Goal: Task Accomplishment & Management: Complete application form

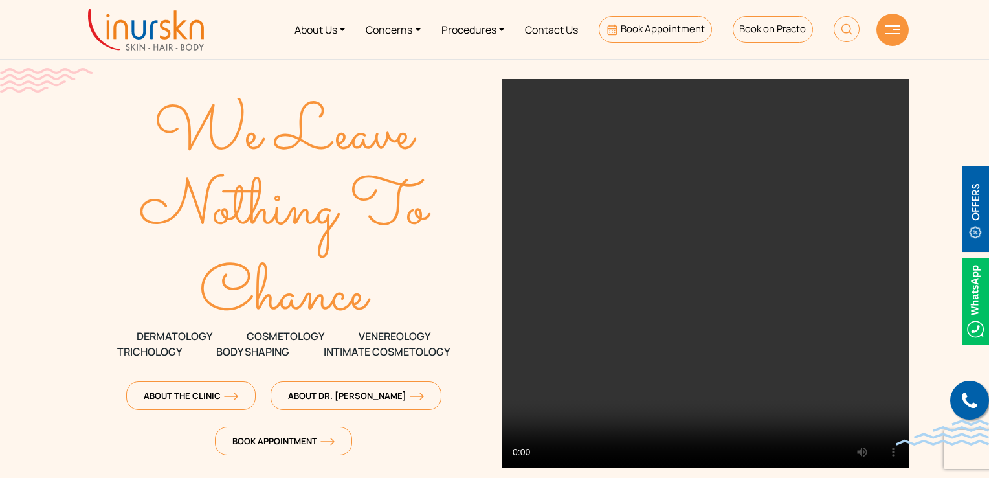
click at [544, 37] on link "Contact Us" at bounding box center [552, 29] width 74 height 49
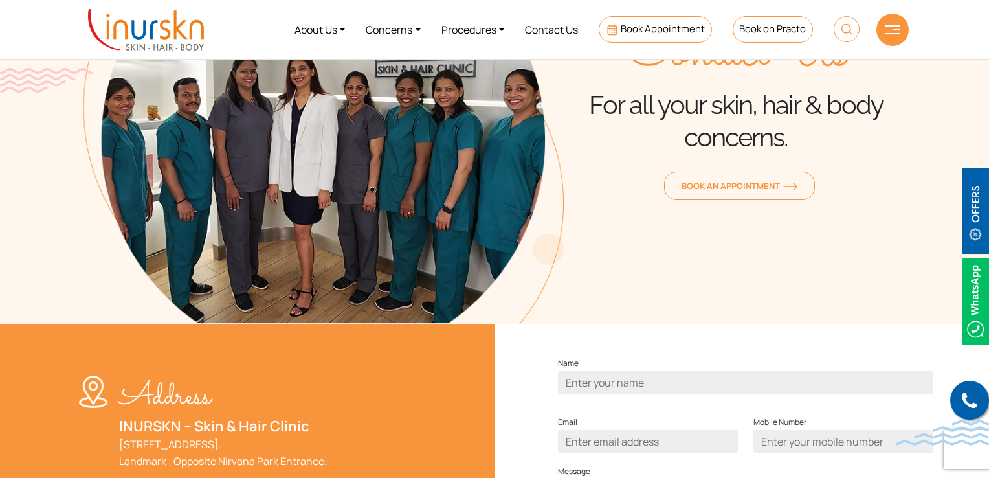
scroll to position [324, 0]
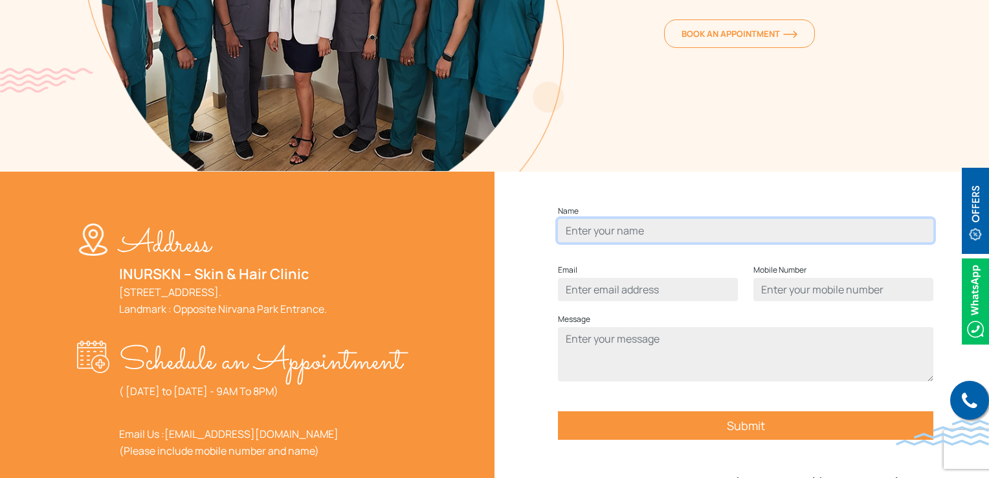
click at [621, 242] on input "Contact form" at bounding box center [745, 230] width 375 height 23
type input "Humera Shaikh"
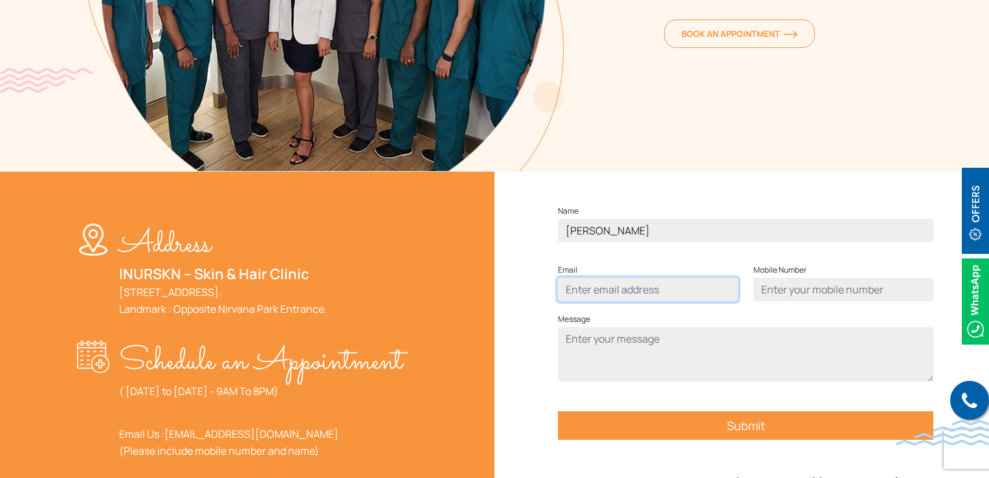
type input "humerasadiqshaikh@gmail.com"
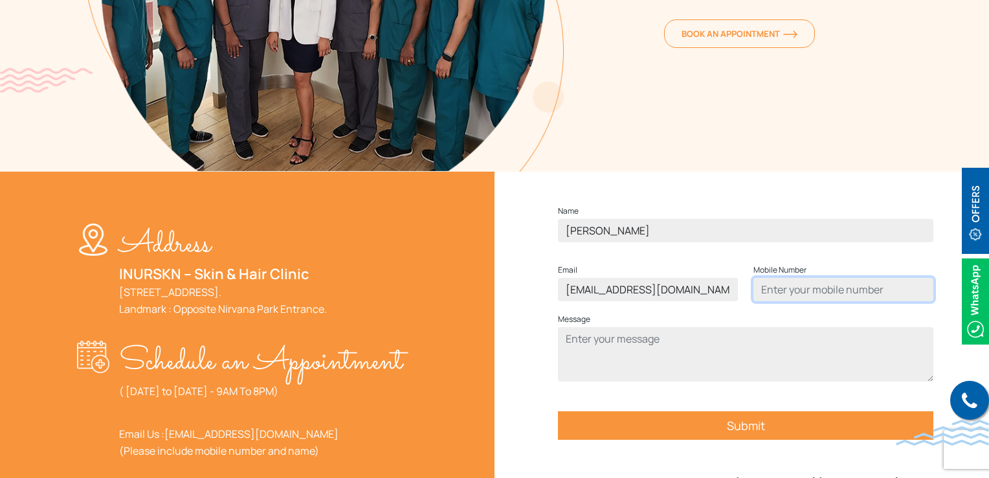
type input "9137465199"
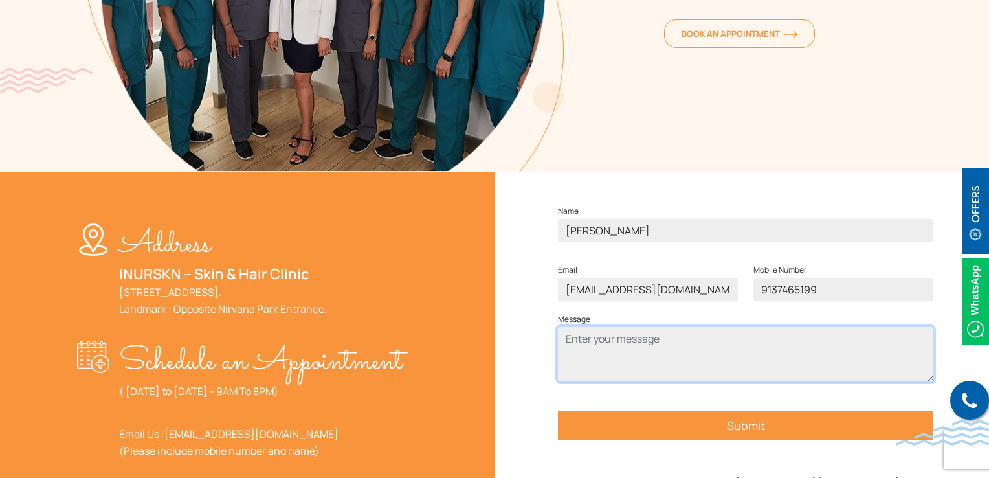
click at [633, 371] on textarea "Contact form" at bounding box center [745, 354] width 375 height 54
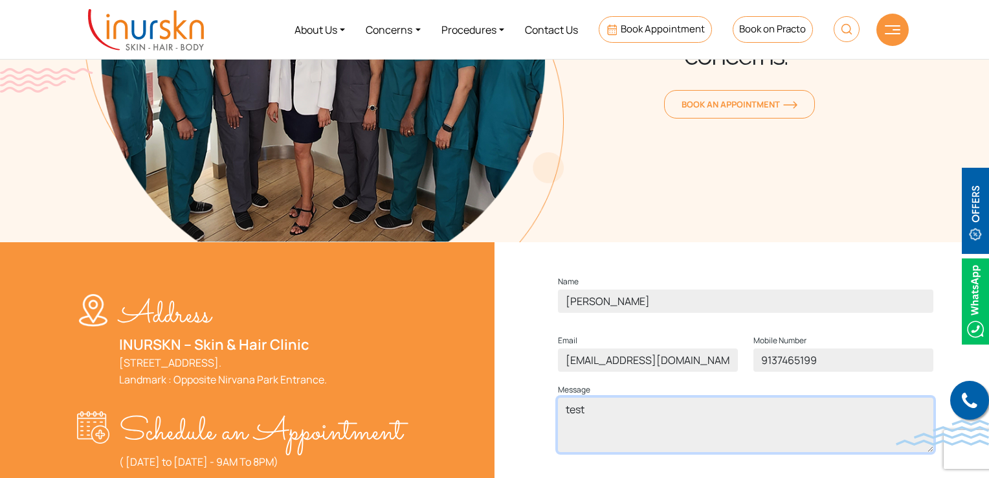
scroll to position [129, 0]
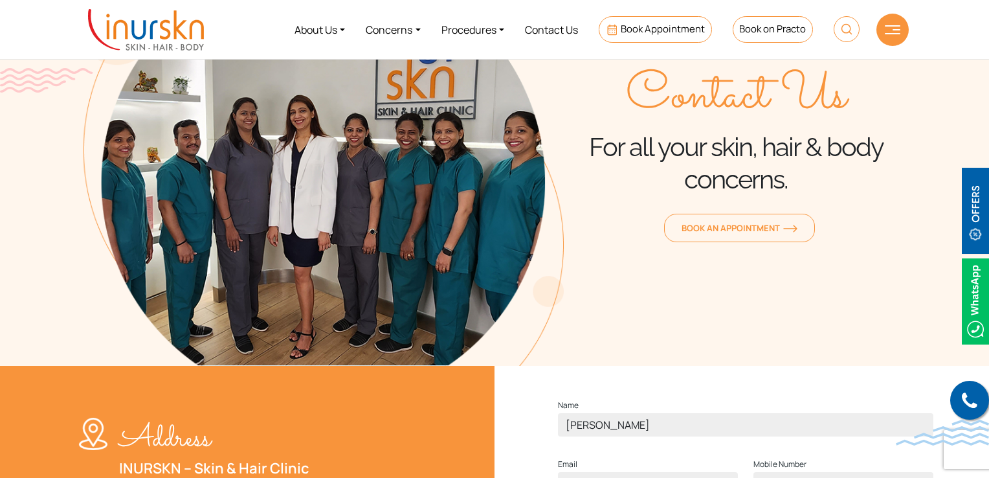
type textarea "test"
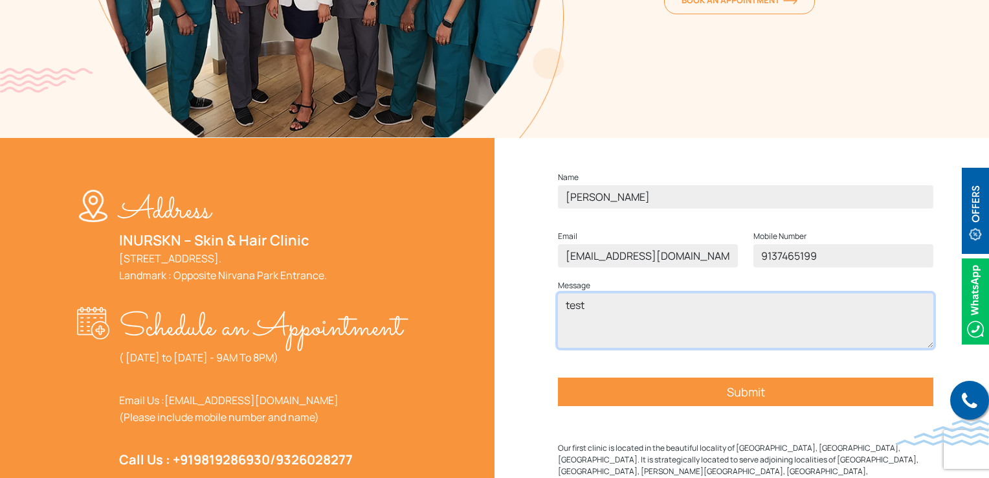
scroll to position [453, 0]
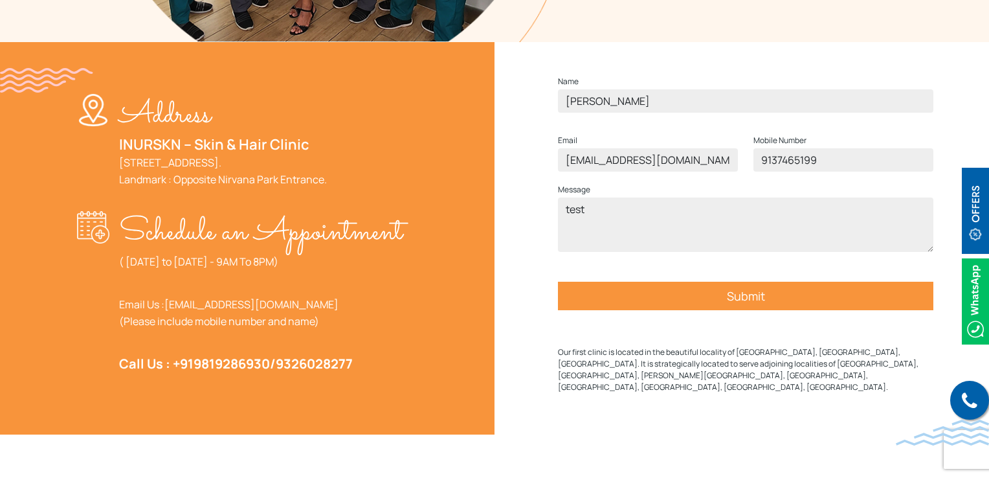
click at [686, 310] on input "Submit" at bounding box center [745, 296] width 375 height 28
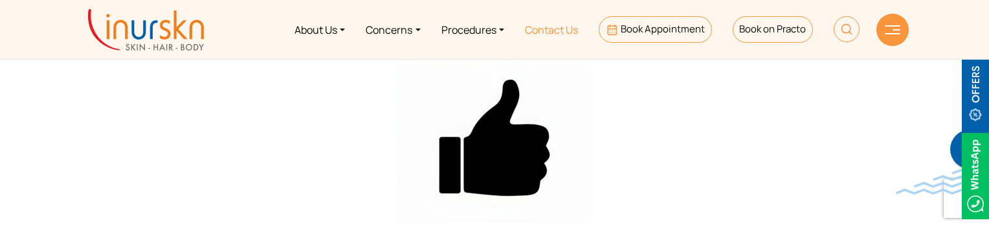
click at [519, 25] on link "Contact Us" at bounding box center [552, 29] width 74 height 49
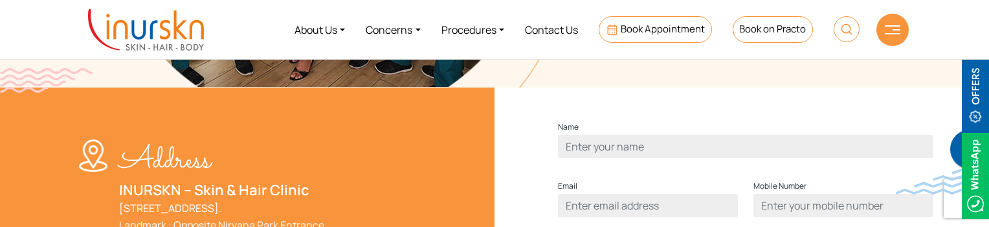
scroll to position [388, 0]
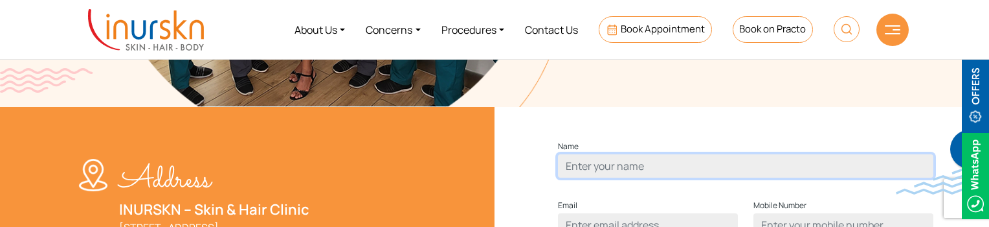
click at [605, 177] on input "Contact form" at bounding box center [745, 165] width 375 height 23
click at [619, 177] on input "Contact form" at bounding box center [745, 165] width 375 height 23
type input "Humera Shaikh"
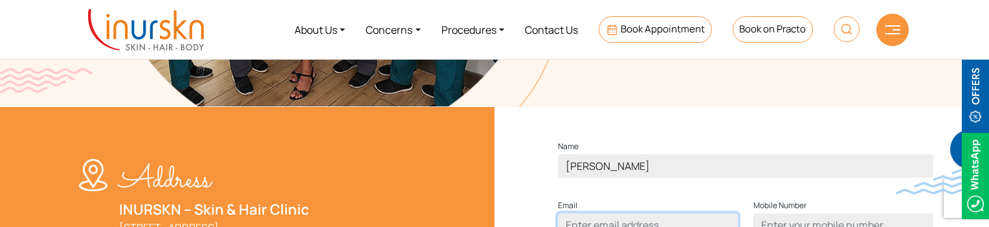
type input "humerasadiqshaikh@gmail.com"
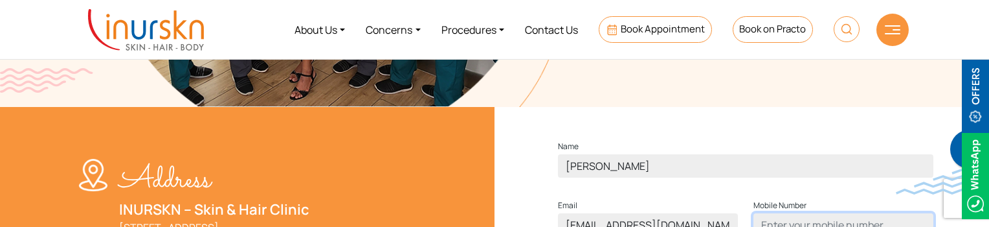
type input "9137465199"
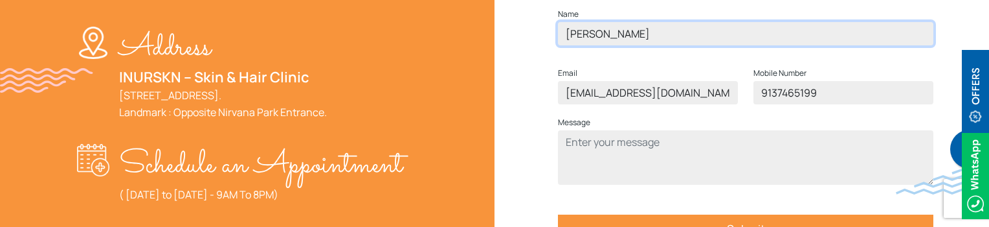
scroll to position [518, 0]
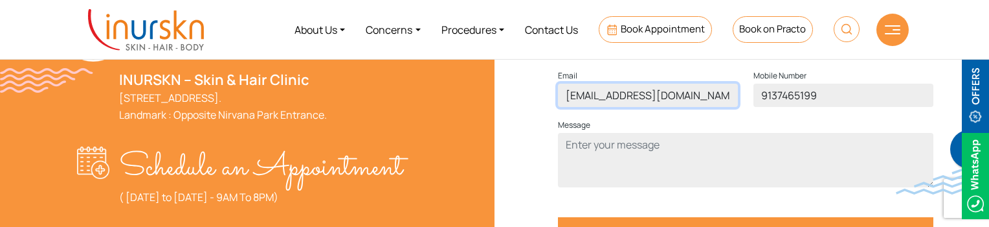
drag, startPoint x: 658, startPoint y: 121, endPoint x: 625, endPoint y: 124, distance: 33.8
click at [625, 107] on input "[EMAIL_ADDRESS][DOMAIN_NAME]" at bounding box center [648, 95] width 180 height 23
click at [629, 107] on input "[EMAIL_ADDRESS][DOMAIN_NAME]" at bounding box center [648, 95] width 180 height 23
drag, startPoint x: 629, startPoint y: 121, endPoint x: 603, endPoint y: 120, distance: 25.3
click at [603, 107] on input "[EMAIL_ADDRESS][DOMAIN_NAME]" at bounding box center [648, 95] width 180 height 23
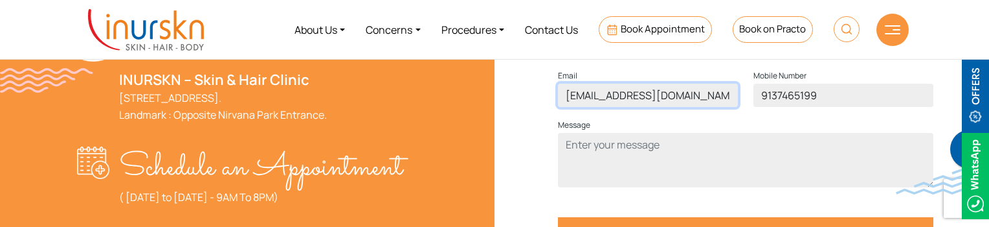
type input "[EMAIL_ADDRESS][DOMAIN_NAME]"
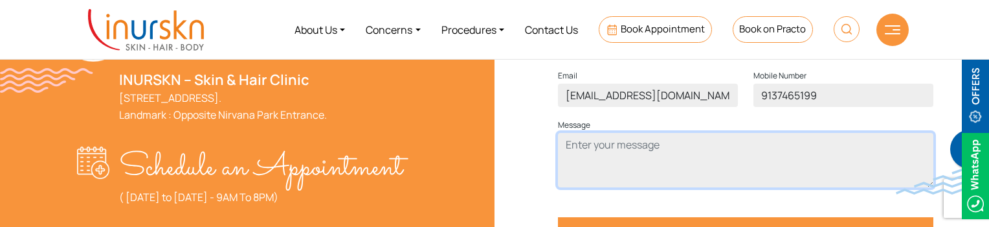
click at [631, 187] on textarea "Contact form" at bounding box center [745, 160] width 375 height 54
click at [634, 166] on textarea "test" at bounding box center [745, 160] width 375 height 54
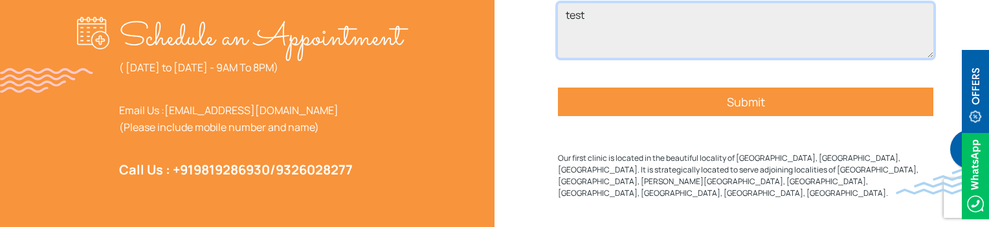
click at [713, 58] on textarea "test" at bounding box center [745, 30] width 375 height 54
click at [624, 30] on textarea "test" at bounding box center [745, 30] width 375 height 54
type textarea "test"
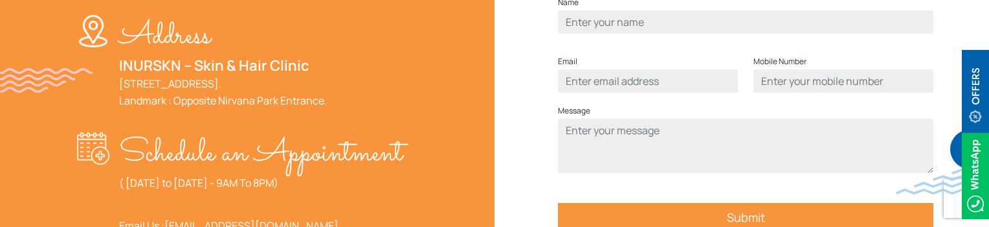
scroll to position [467, 0]
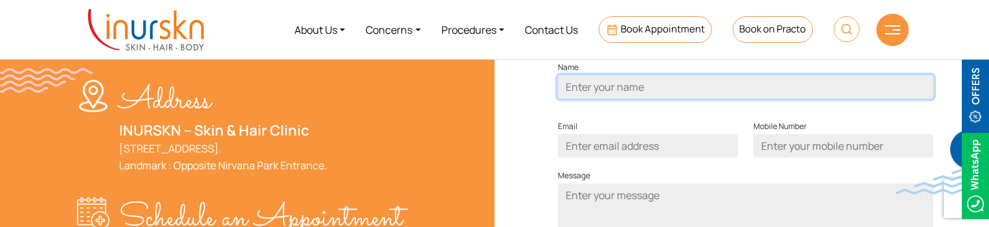
click at [631, 98] on input "Contact form" at bounding box center [745, 86] width 375 height 23
type input "[PERSON_NAME]"
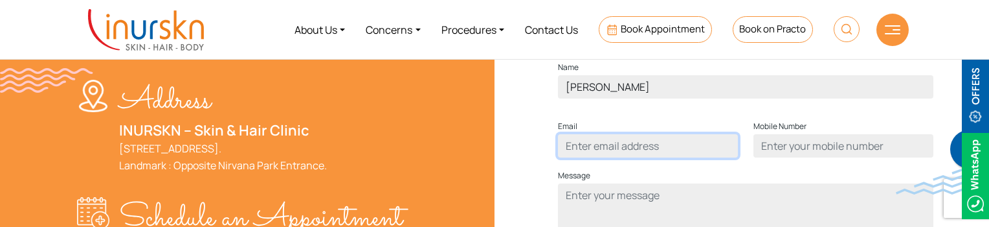
type input "[EMAIL_ADDRESS][DOMAIN_NAME]"
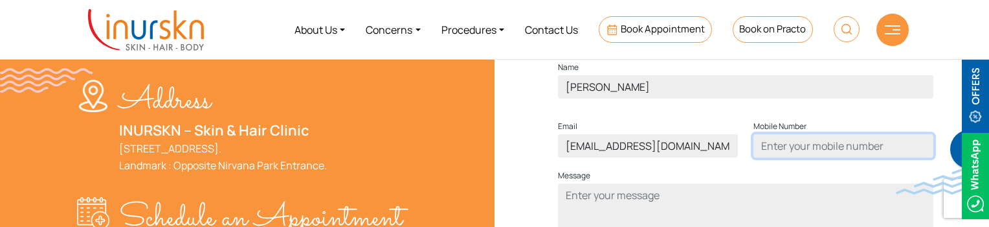
type input "9137465199"
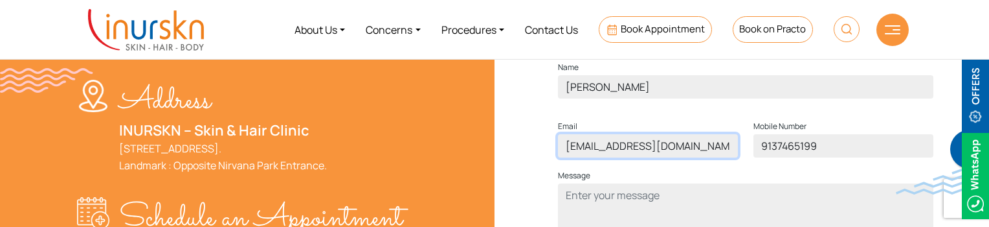
drag, startPoint x: 632, startPoint y: 170, endPoint x: 618, endPoint y: 170, distance: 13.6
click at [618, 157] on input "[EMAIL_ADDRESS][DOMAIN_NAME]" at bounding box center [648, 145] width 180 height 23
click at [633, 157] on input "[EMAIL_ADDRESS][DOMAIN_NAME]" at bounding box center [648, 145] width 180 height 23
drag, startPoint x: 629, startPoint y: 169, endPoint x: 603, endPoint y: 171, distance: 26.0
click at [603, 157] on input "[EMAIL_ADDRESS][DOMAIN_NAME]" at bounding box center [648, 145] width 180 height 23
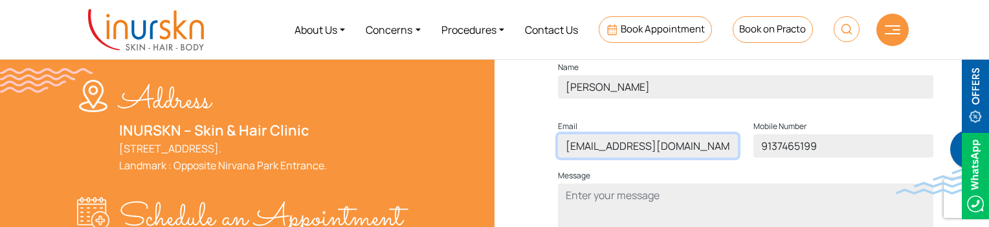
click at [618, 157] on input "humerashaikh@gmail.com" at bounding box center [648, 145] width 180 height 23
type input "humerashaikh@gmail.com"
click at [733, 144] on p "Email humerashaikh@gmail.com" at bounding box center [648, 137] width 180 height 39
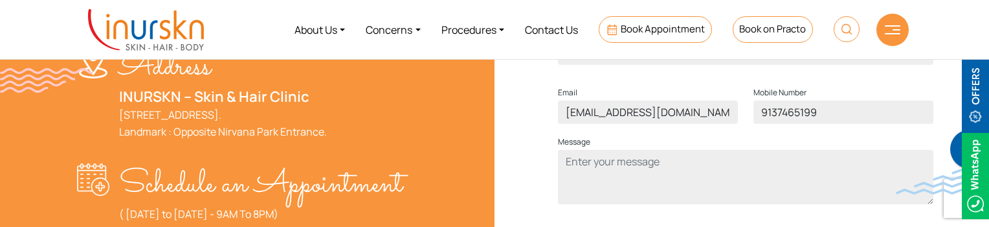
scroll to position [532, 0]
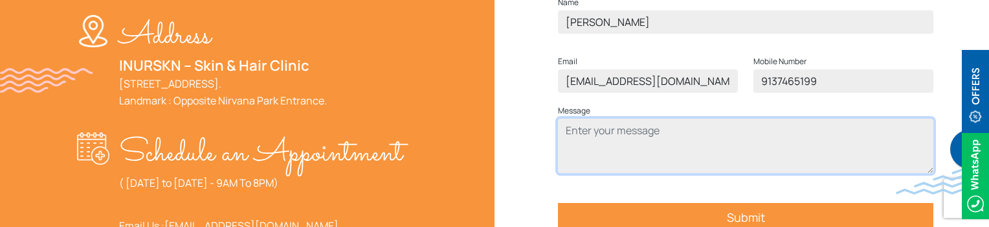
click at [612, 166] on textarea "Contact form" at bounding box center [745, 145] width 375 height 54
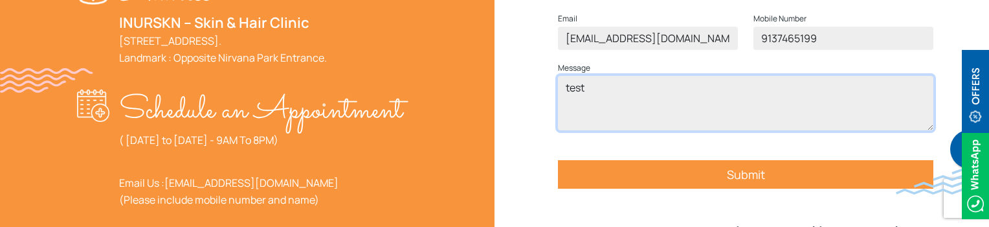
scroll to position [597, 0]
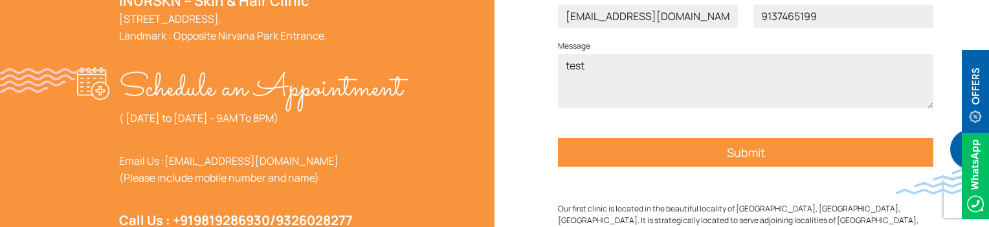
click at [689, 166] on input "Submit" at bounding box center [745, 152] width 375 height 28
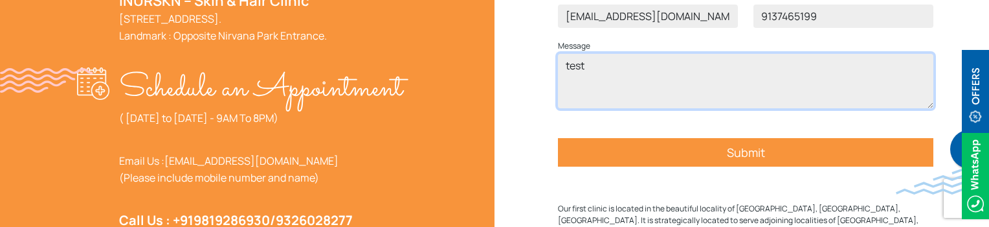
click at [695, 83] on textarea "test" at bounding box center [745, 81] width 375 height 54
type textarea "test 2"
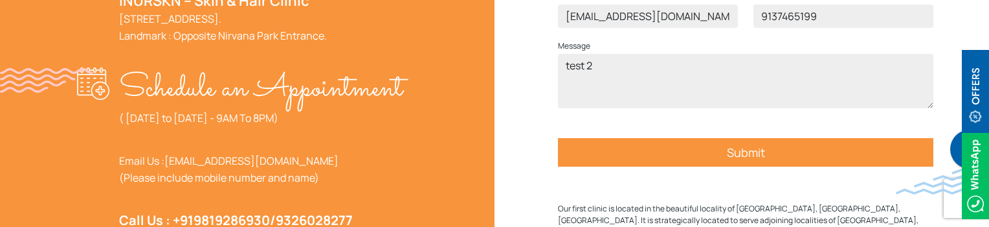
click at [749, 166] on input "Submit" at bounding box center [745, 152] width 375 height 28
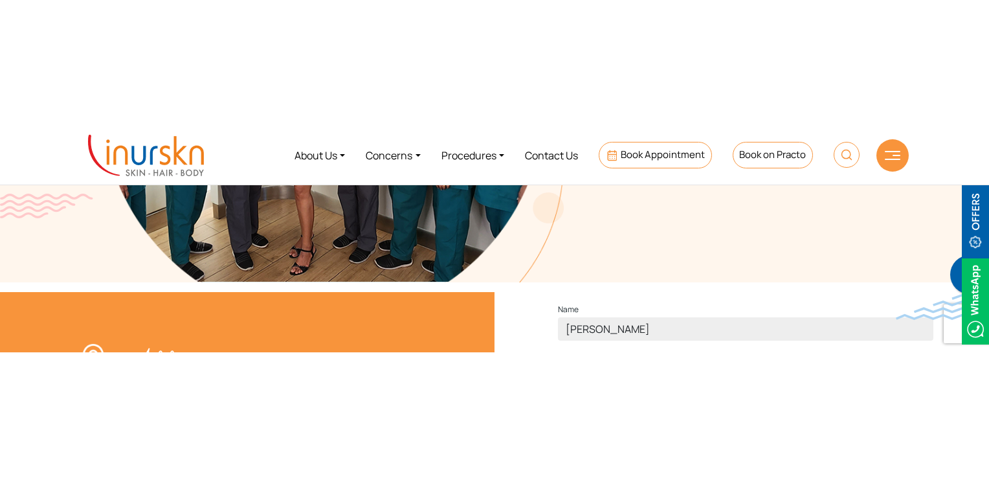
scroll to position [338, 0]
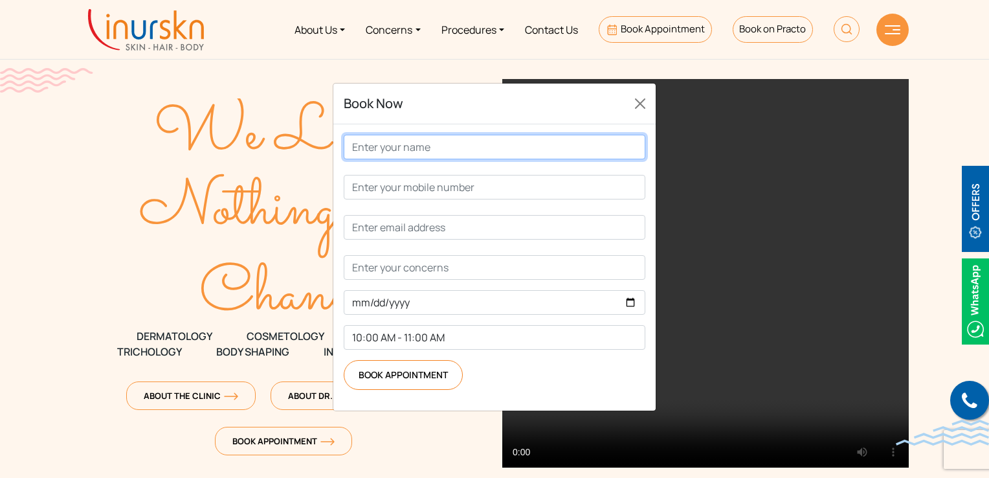
click at [506, 148] on input "Contact form" at bounding box center [495, 147] width 302 height 25
type input "Humera Shaikh"
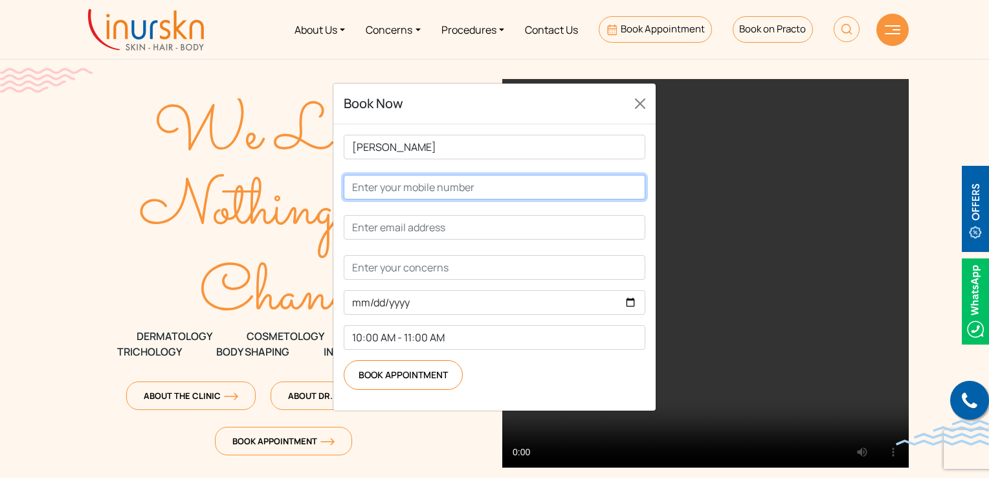
type input "09699225379"
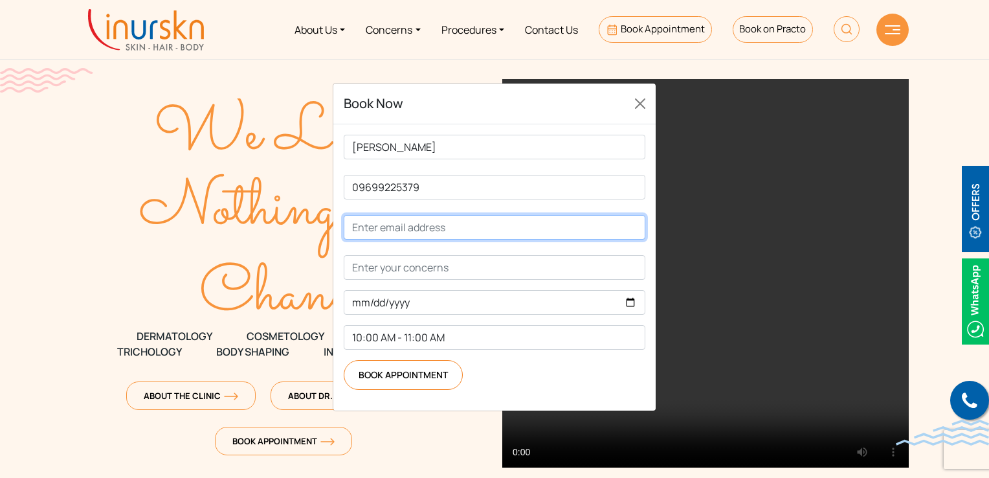
type input "humerasadiqshaikh@gmail.com"
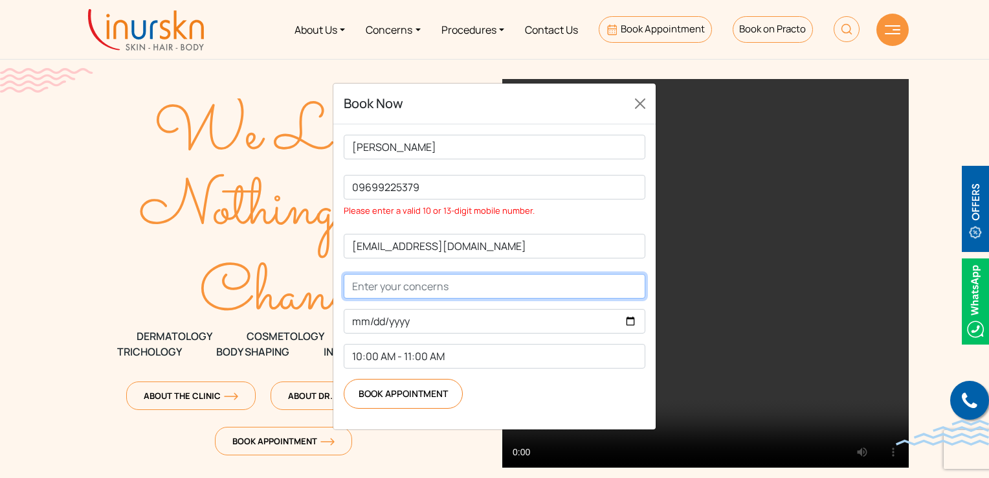
click at [458, 279] on input "Contact form" at bounding box center [495, 286] width 302 height 25
type input "test"
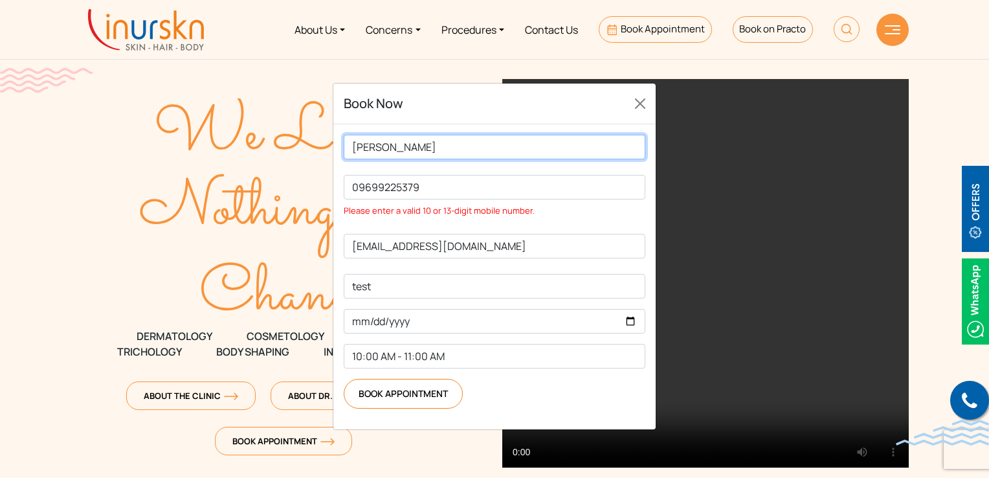
click at [414, 156] on input "Humera Shaikh" at bounding box center [495, 147] width 302 height 25
type input "Humera Shaikh"
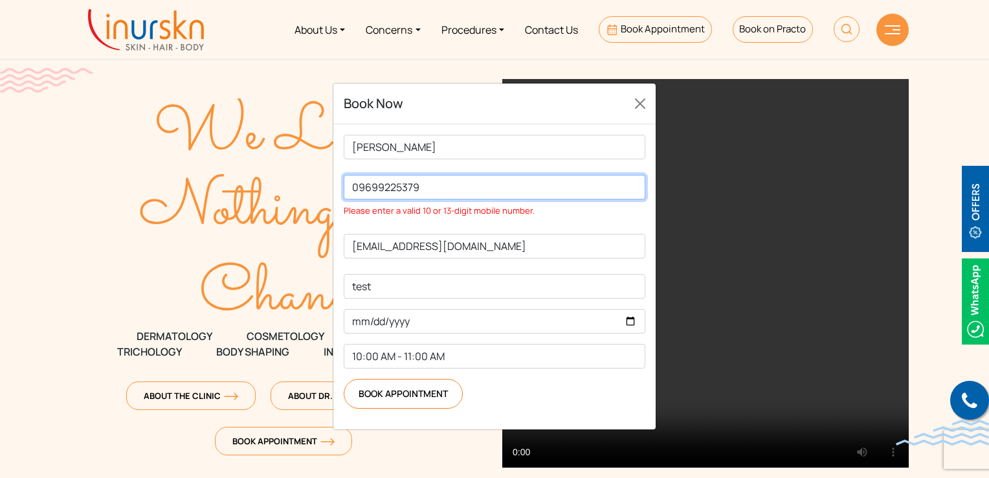
type input "09699225379"
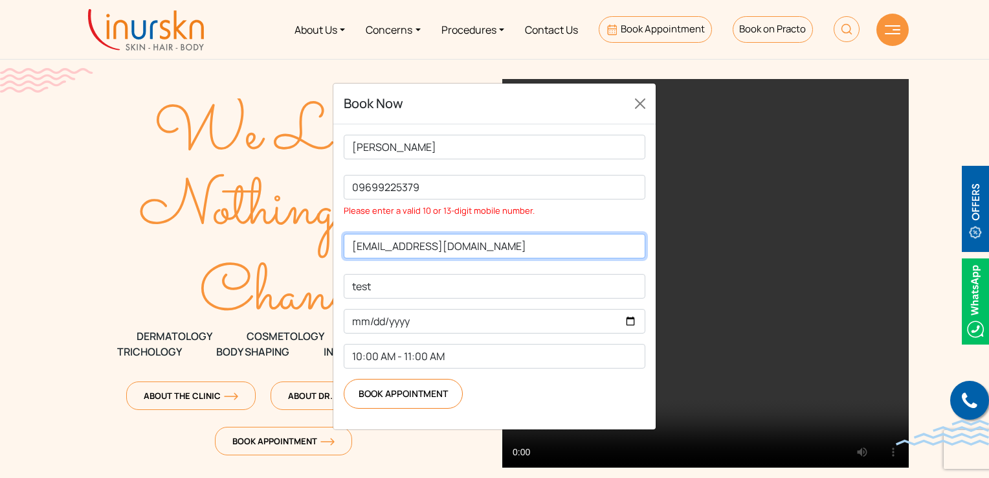
type input "humerasadiqshaikh@gmail.com"
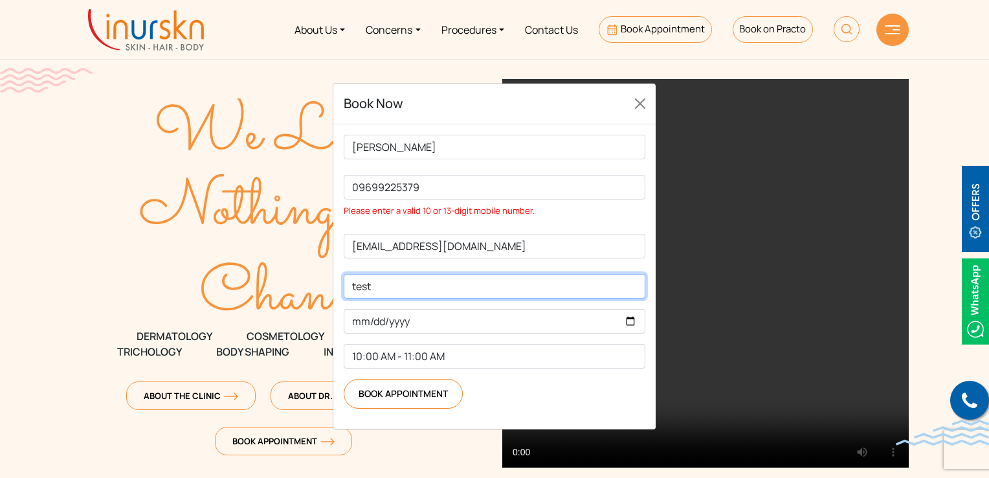
click at [431, 291] on input "test" at bounding box center [495, 286] width 302 height 25
type input "test"
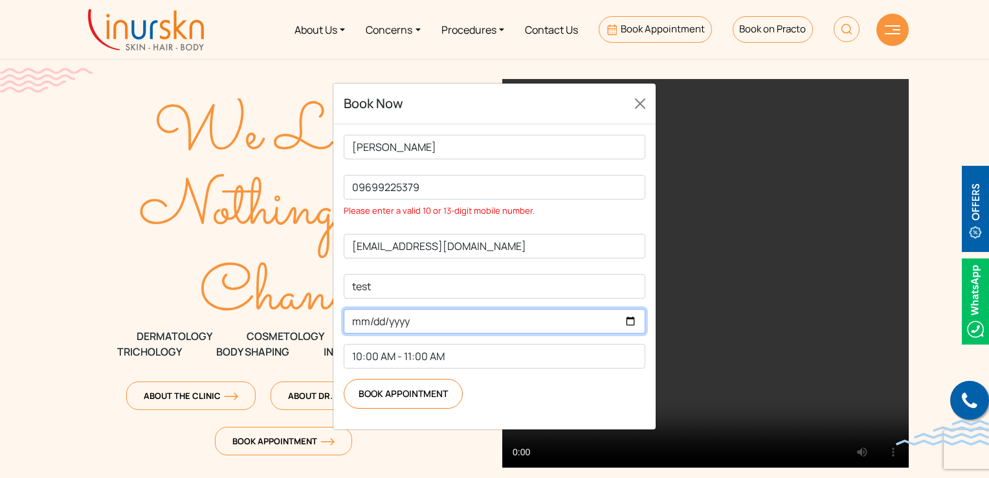
click at [432, 320] on input "Contact form" at bounding box center [495, 321] width 302 height 25
click at [637, 319] on input "Contact form" at bounding box center [495, 321] width 302 height 25
type input "2025-10-14"
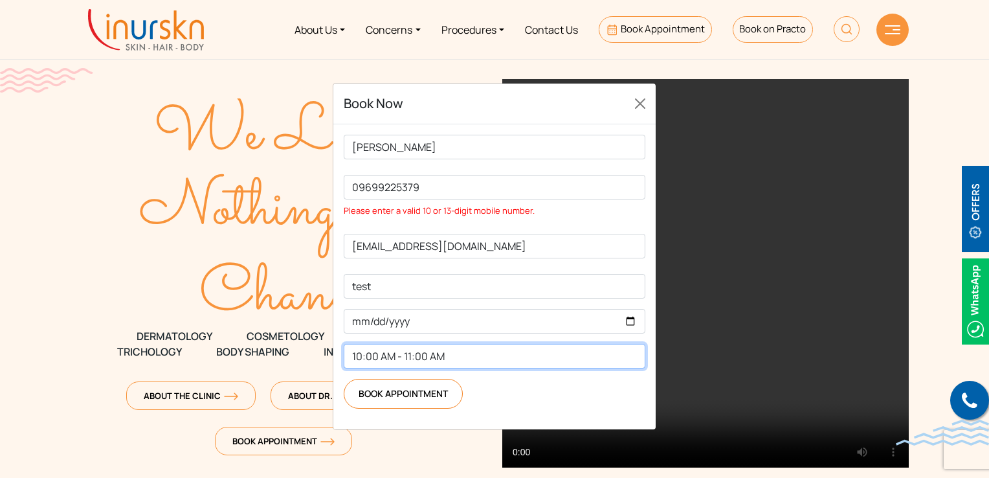
click at [465, 364] on select "10:00 AM - 11:00 AM 11:00 AM - 12:00 PM 12:00 PM - 1:00 PM 2:00 PM - 3:00 PM 3:…" at bounding box center [495, 356] width 302 height 25
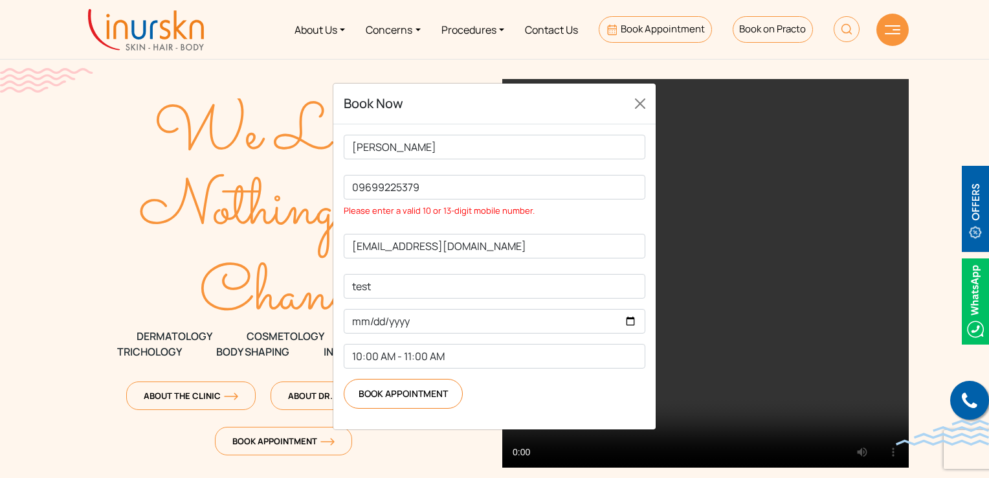
click at [502, 392] on p "Book Appointment" at bounding box center [495, 394] width 302 height 30
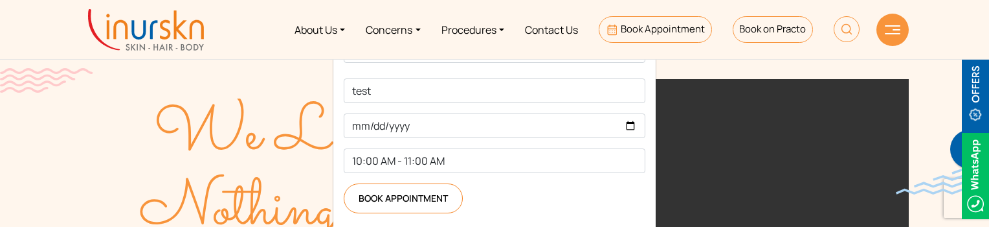
scroll to position [219, 0]
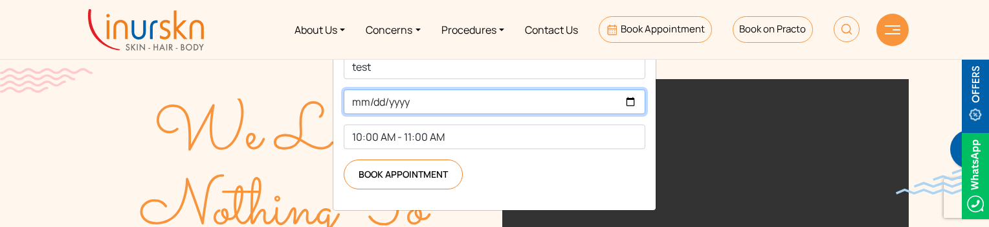
click at [504, 95] on input "2025-10-14" at bounding box center [495, 101] width 302 height 25
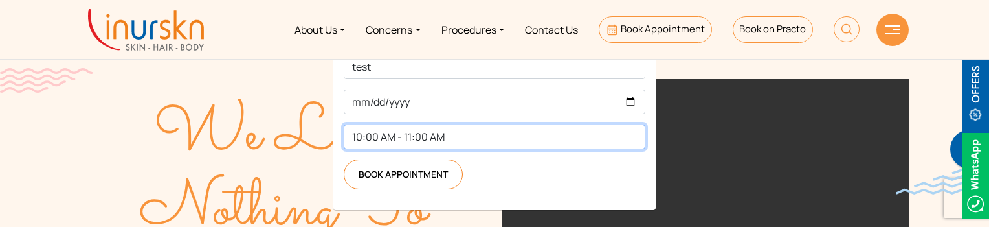
click at [518, 130] on select "10:00 AM - 11:00 AM 11:00 AM - 12:00 PM 12:00 PM - 1:00 PM 2:00 PM - 3:00 PM 3:…" at bounding box center [495, 136] width 302 height 25
drag, startPoint x: 518, startPoint y: 130, endPoint x: 499, endPoint y: 151, distance: 28.4
click at [518, 130] on select "10:00 AM - 11:00 AM 11:00 AM - 12:00 PM 12:00 PM - 1:00 PM 2:00 PM - 3:00 PM 3:…" at bounding box center [495, 136] width 302 height 25
click at [504, 124] on select "10:00 AM - 11:00 AM 11:00 AM - 12:00 PM 12:00 PM - 1:00 PM 2:00 PM - 3:00 PM 3:…" at bounding box center [495, 136] width 302 height 25
select select "11:00 AM - 12:00 PM"
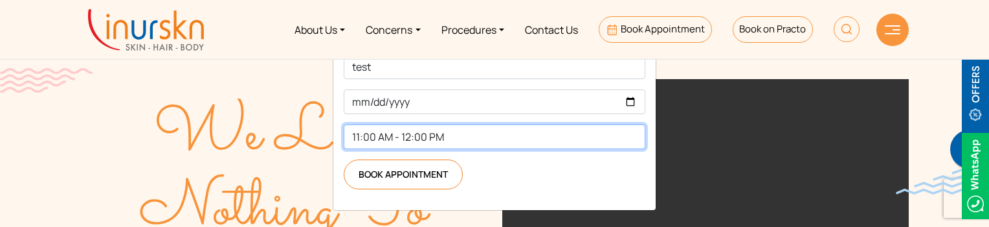
click at [344, 124] on select "10:00 AM - 11:00 AM 11:00 AM - 12:00 PM 12:00 PM - 1:00 PM 2:00 PM - 3:00 PM 3:…" at bounding box center [495, 136] width 302 height 25
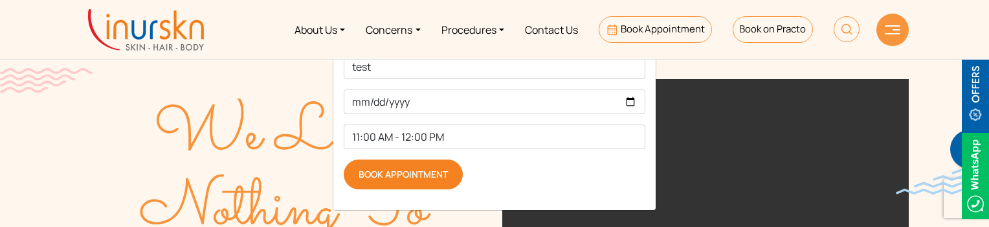
click at [427, 174] on input "Book Appointment" at bounding box center [403, 174] width 119 height 30
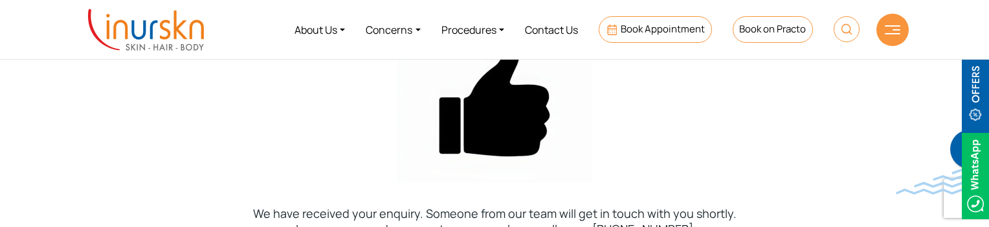
scroll to position [42, 0]
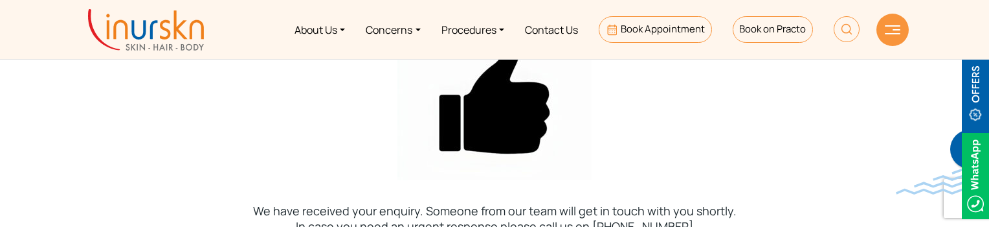
click at [117, 29] on img at bounding box center [146, 29] width 116 height 41
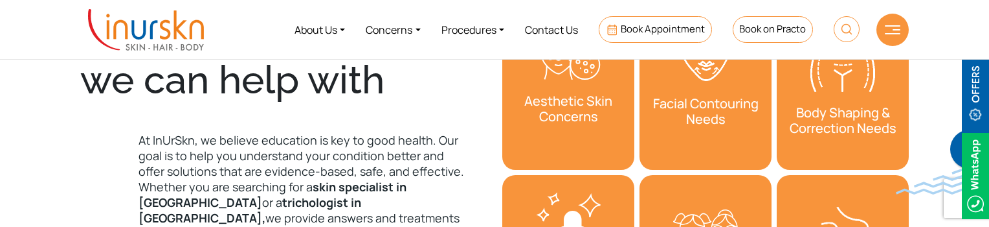
scroll to position [194, 0]
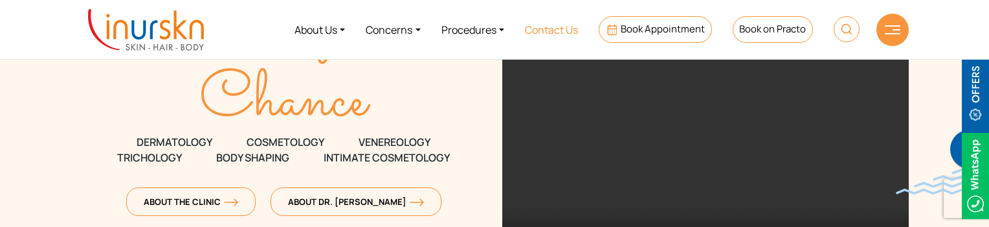
click at [527, 39] on link "Contact Us" at bounding box center [552, 29] width 74 height 49
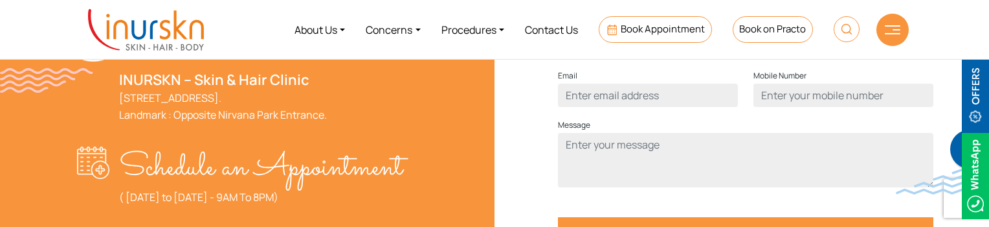
scroll to position [388, 0]
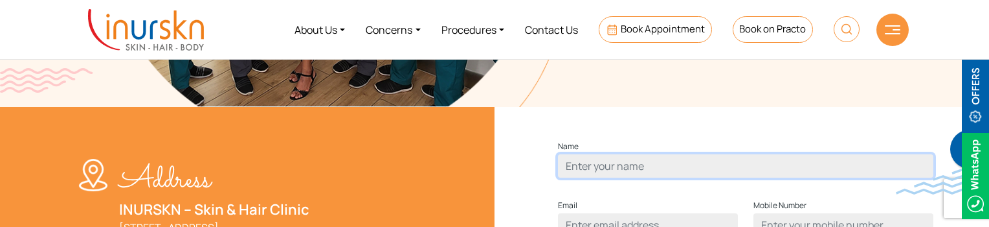
click at [626, 177] on input "Contact form" at bounding box center [745, 165] width 375 height 23
click at [580, 177] on input "Contact form" at bounding box center [745, 165] width 375 height 23
type input "h"
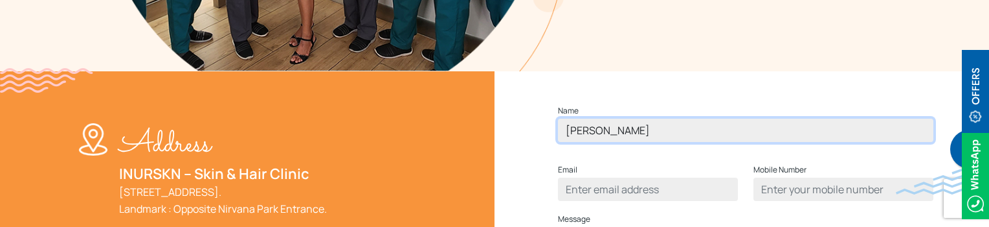
scroll to position [453, 0]
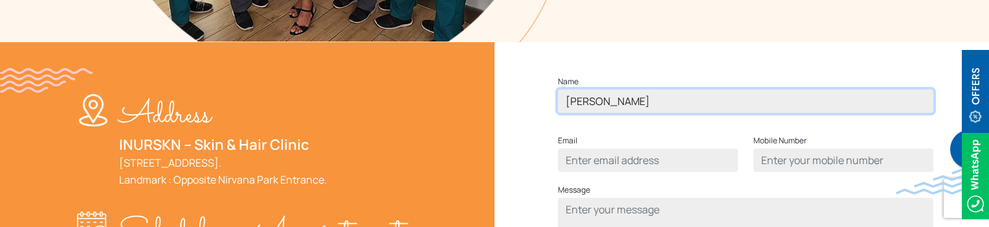
type input "[PERSON_NAME]"
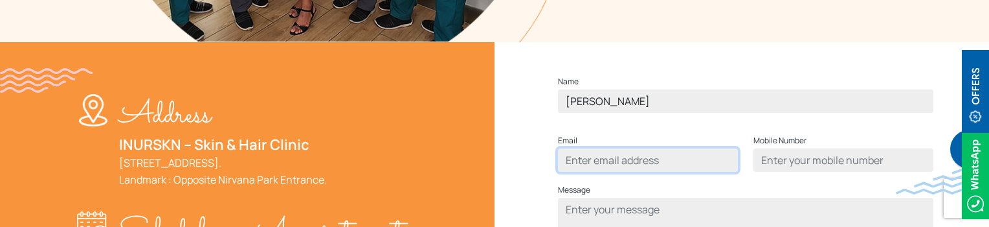
click at [637, 172] on input "Contact form" at bounding box center [648, 159] width 180 height 23
type input "samiran@gmail.com"
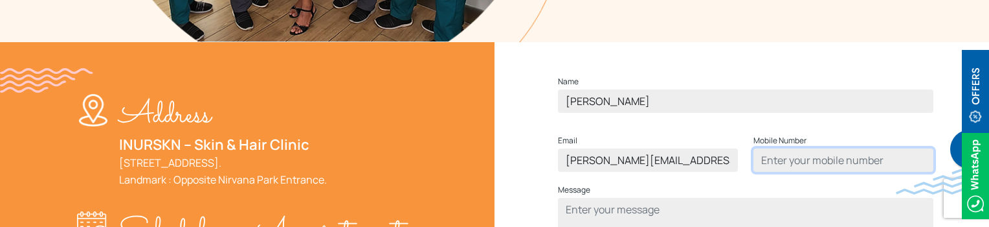
click at [790, 172] on input "Contact form" at bounding box center [844, 159] width 180 height 23
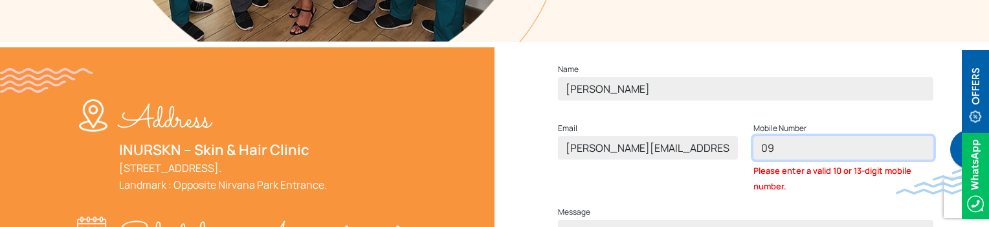
type input "0"
click at [834, 159] on input "88953699611" at bounding box center [844, 147] width 180 height 23
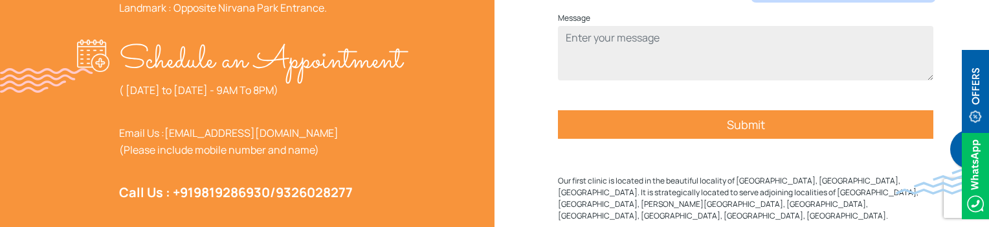
scroll to position [647, 0]
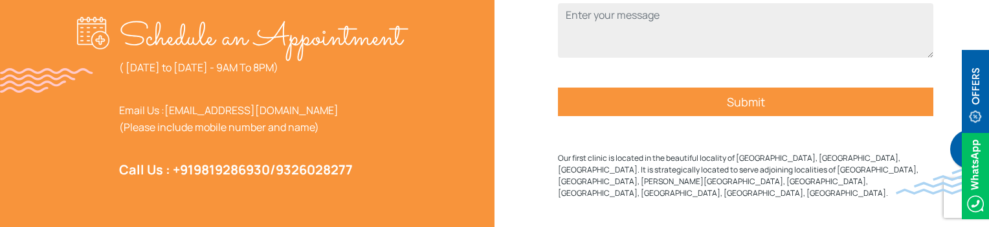
type input "8895369961"
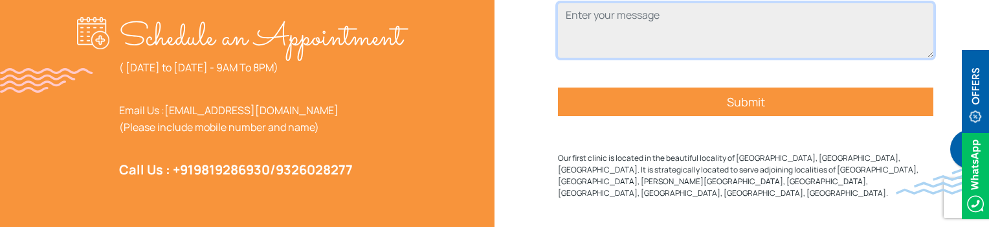
click at [684, 29] on textarea "Contact form" at bounding box center [745, 30] width 375 height 54
type textarea "test"
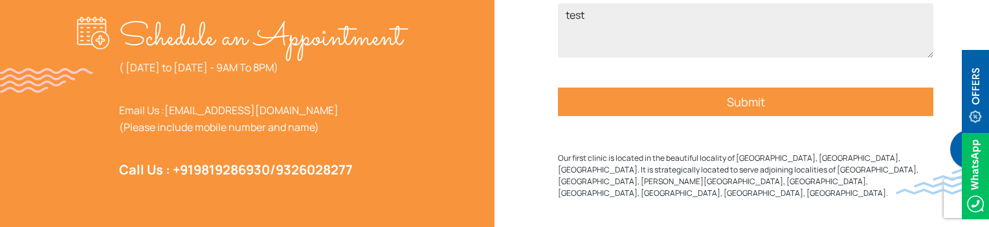
click at [786, 116] on input "Submit" at bounding box center [745, 101] width 375 height 28
